Goal: Check status: Check status

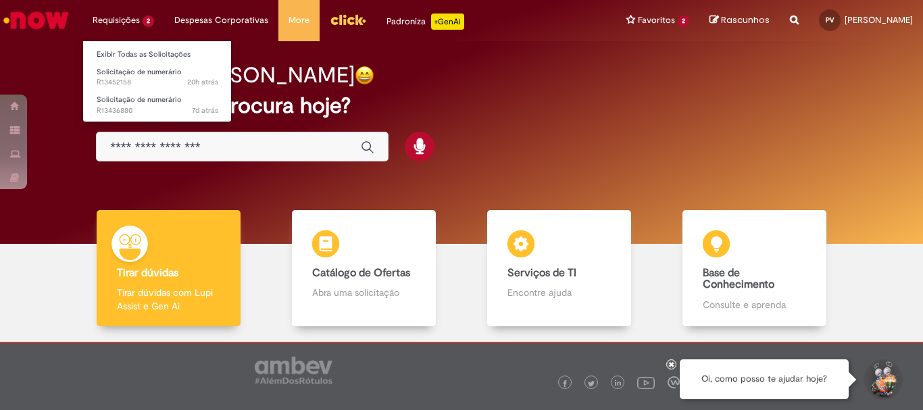
click at [127, 16] on li "Requisições 2 Exibir Todas as Solicitações Solicitação de numerário 20h atrás 2…" at bounding box center [123, 20] width 82 height 41
click at [124, 53] on link "Exibir Todas as Solicitações" at bounding box center [157, 54] width 149 height 15
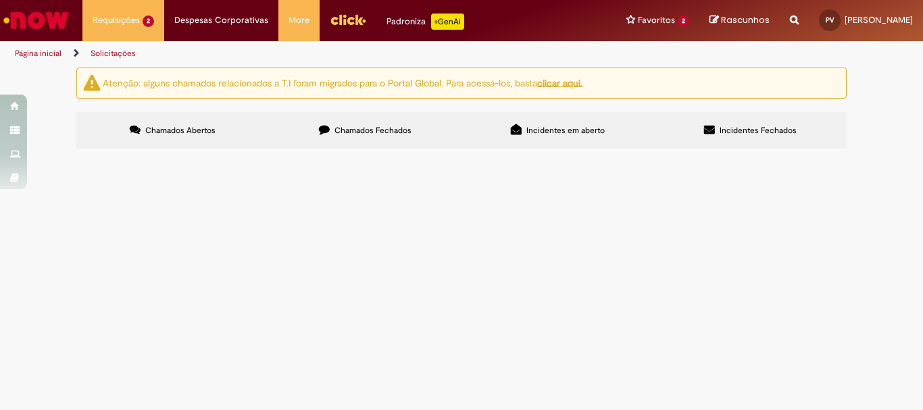
click at [0, 0] on span "[PERSON_NAME] 22578 - FEV/2025" at bounding box center [0, 0] width 0 height 0
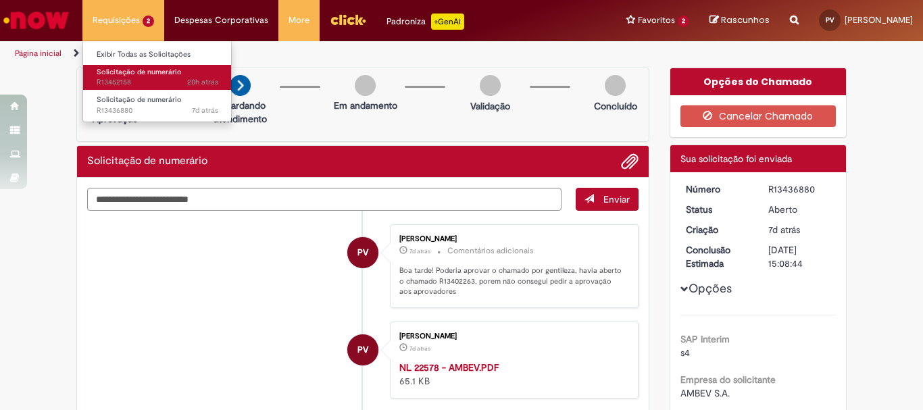
click at [122, 72] on span "Solicitação de numerário" at bounding box center [139, 72] width 85 height 10
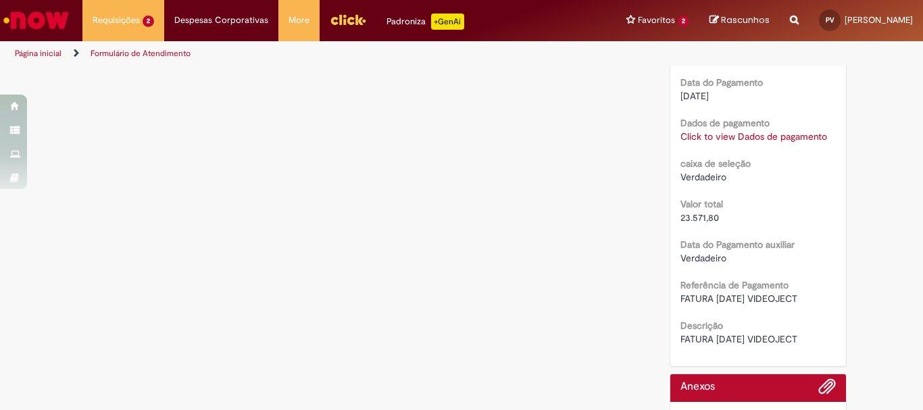
scroll to position [1149, 0]
